Goal: Task Accomplishment & Management: Manage account settings

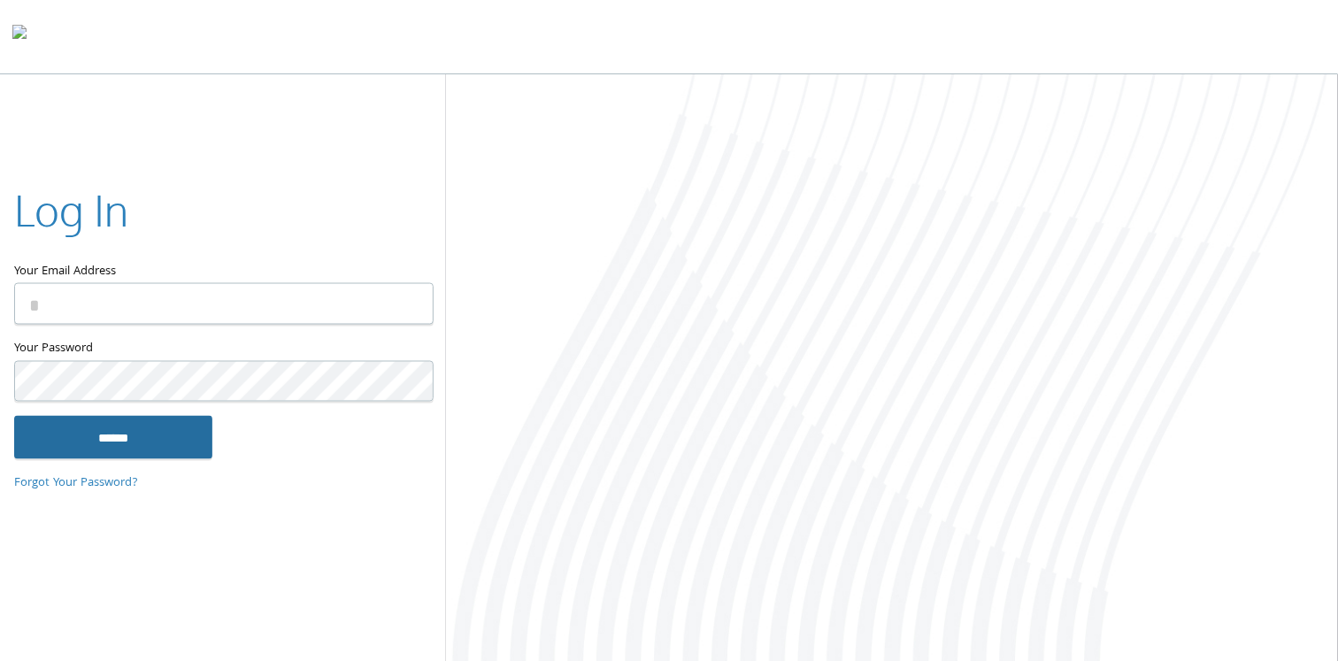
type input "**********"
click at [127, 442] on input "******" at bounding box center [113, 437] width 198 height 42
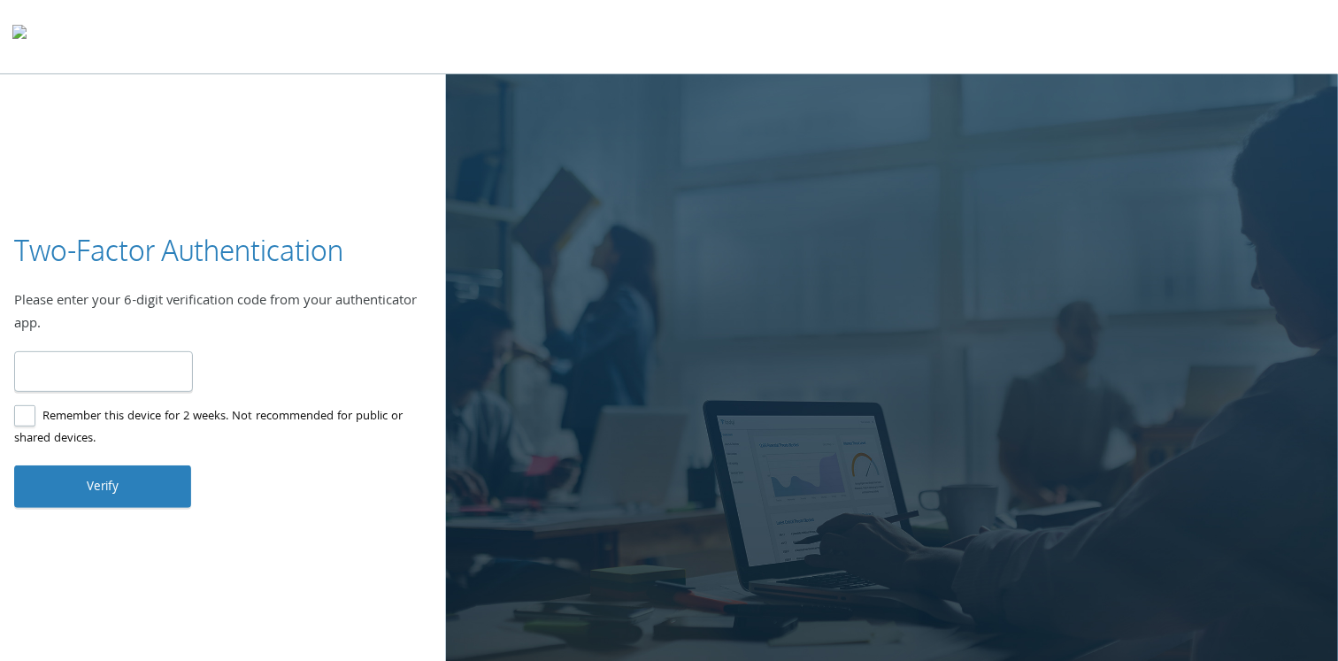
type input "******"
